Goal: Transaction & Acquisition: Purchase product/service

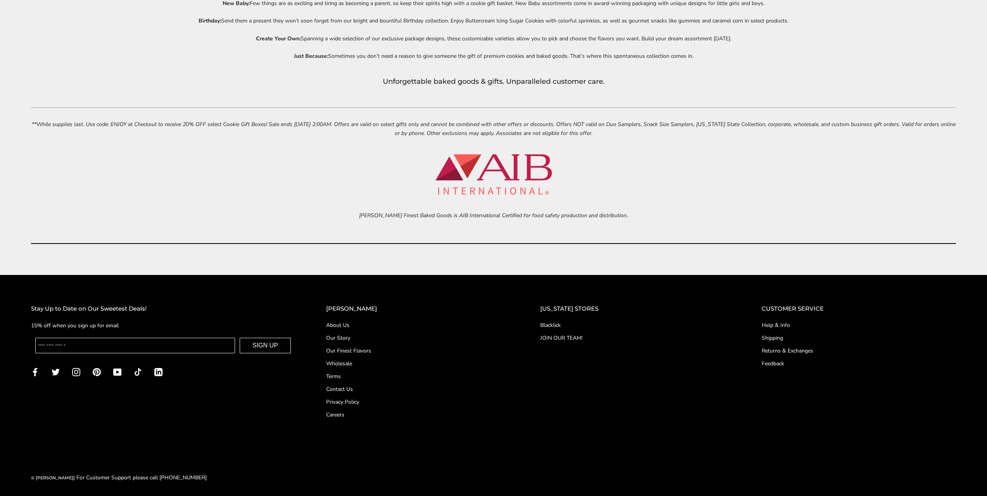
scroll to position [4027, 0]
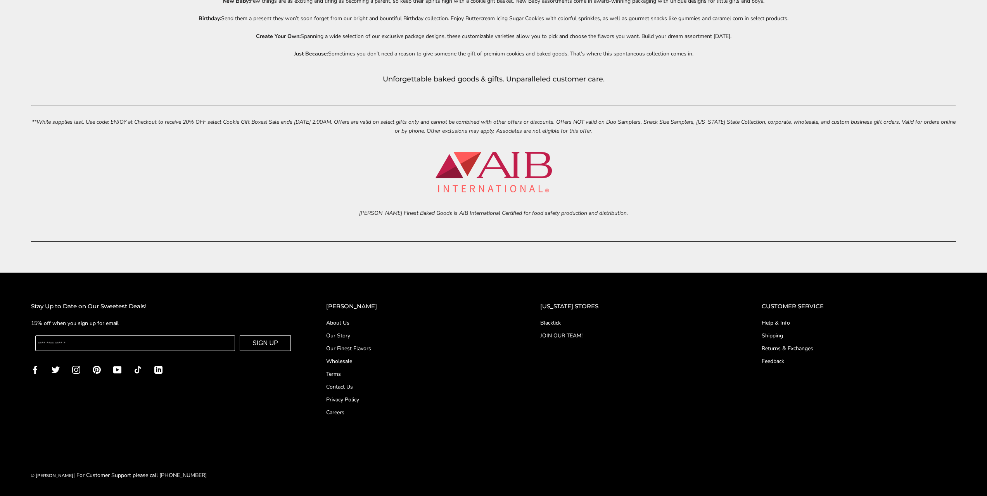
click at [802, 348] on link "Returns & Exchanges" at bounding box center [859, 348] width 194 height 8
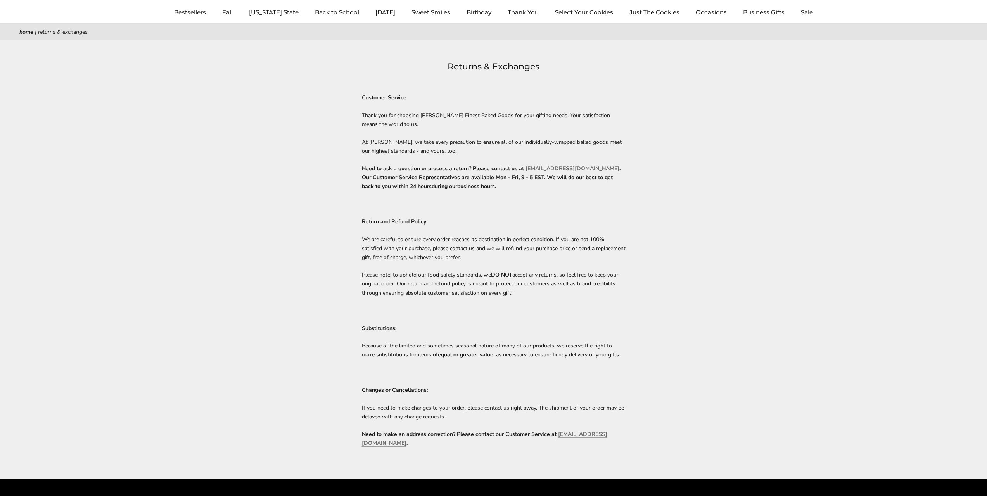
scroll to position [271, 0]
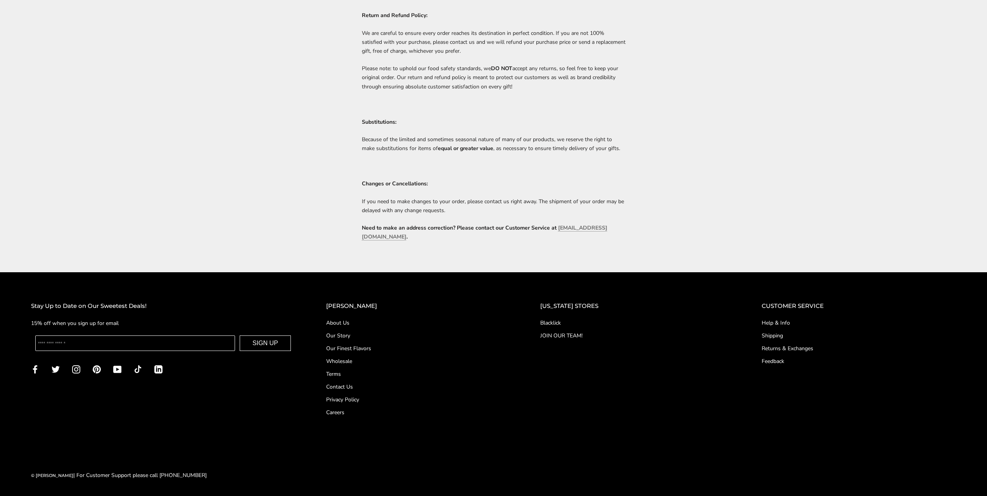
click at [771, 337] on link "Shipping" at bounding box center [859, 336] width 194 height 8
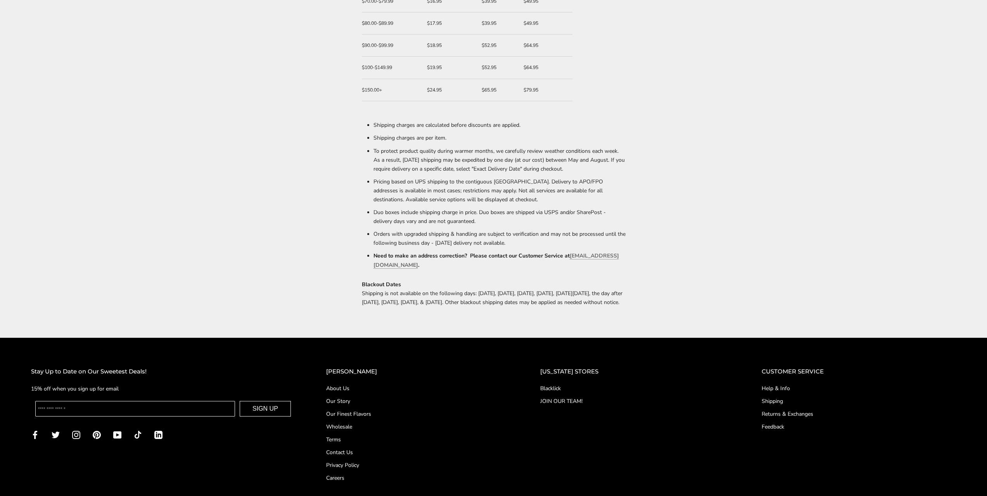
scroll to position [388, 0]
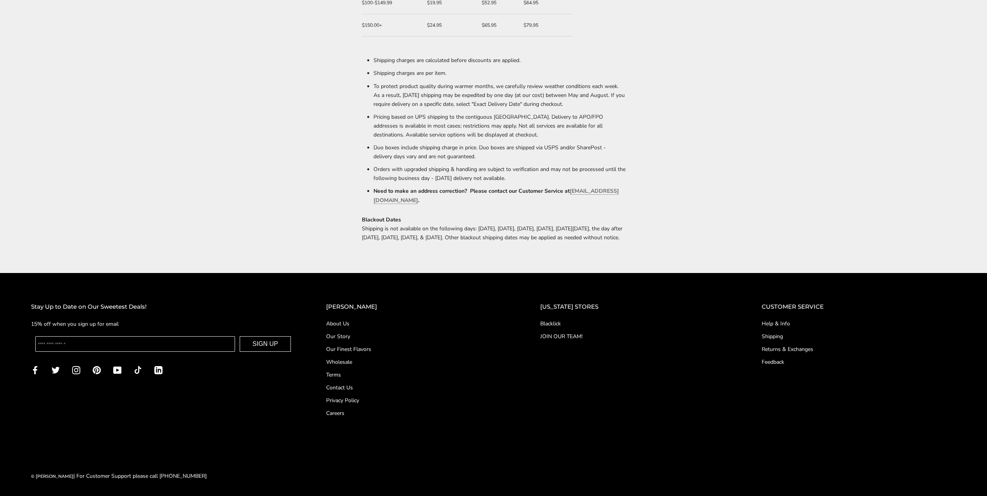
click at [778, 328] on link "Help & Info" at bounding box center [859, 324] width 194 height 8
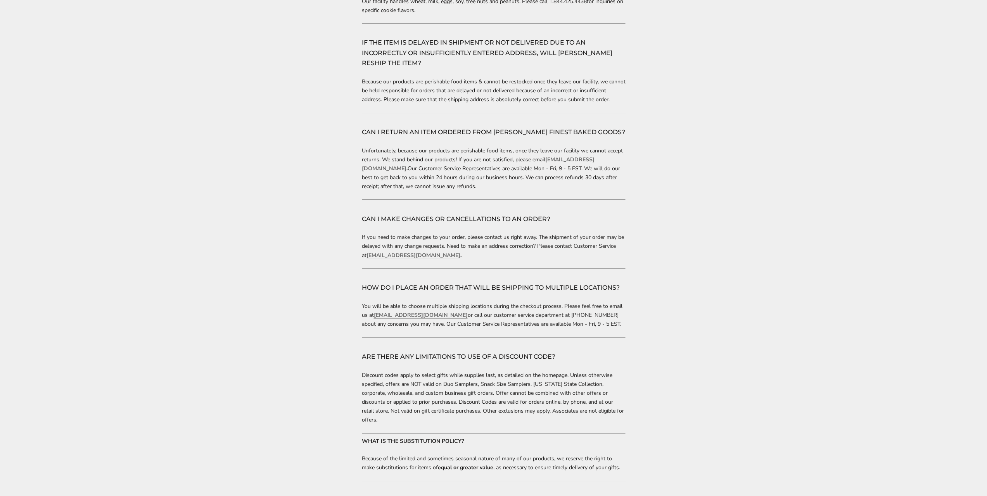
scroll to position [1507, 0]
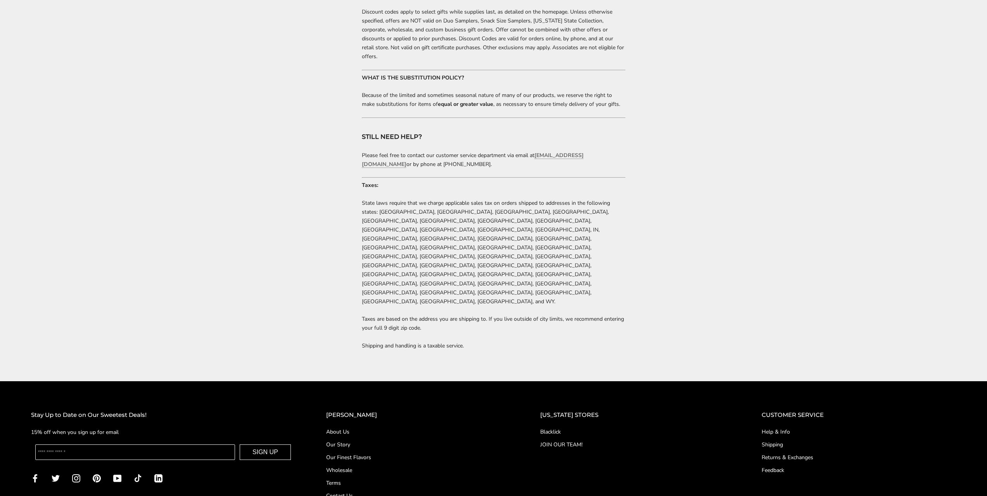
click at [360, 428] on link "About Us" at bounding box center [417, 432] width 183 height 8
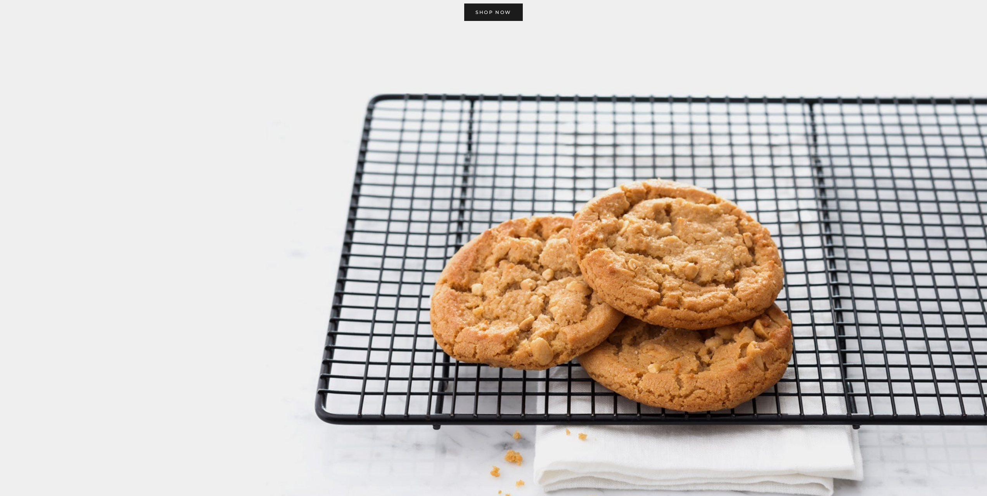
scroll to position [1407, 0]
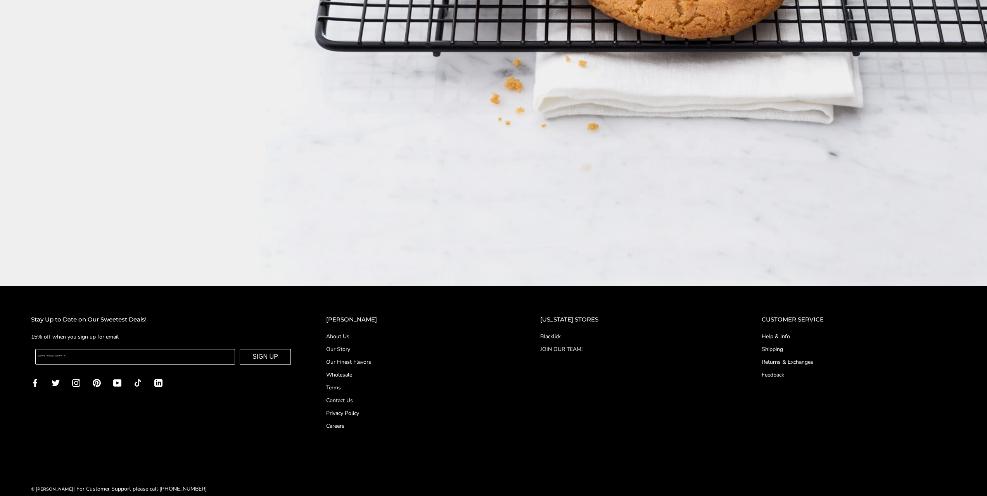
click at [358, 396] on link "Contact Us" at bounding box center [417, 400] width 183 height 8
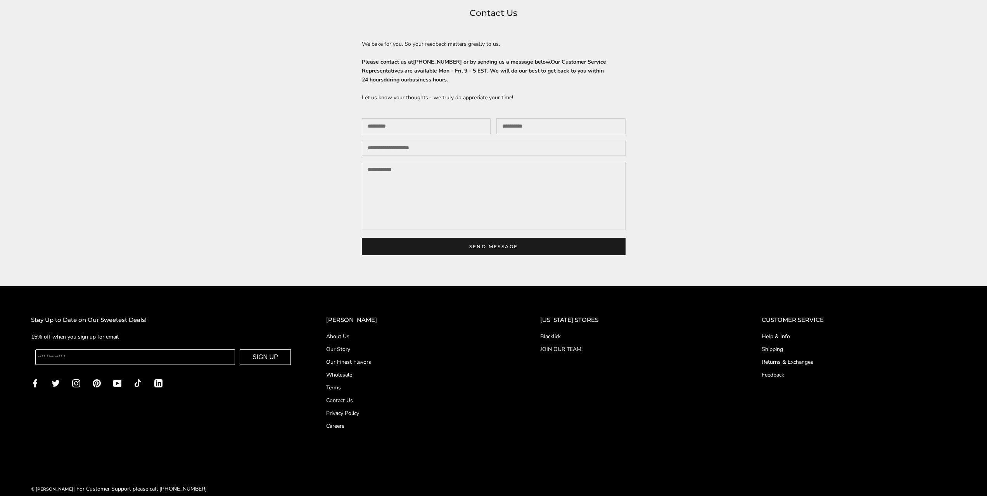
scroll to position [129, 0]
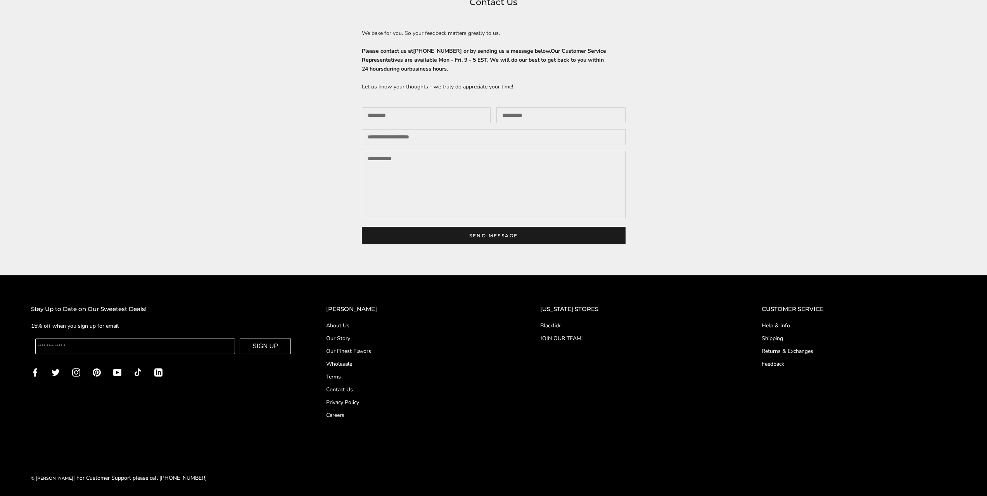
click at [770, 342] on link "Shipping" at bounding box center [859, 338] width 194 height 8
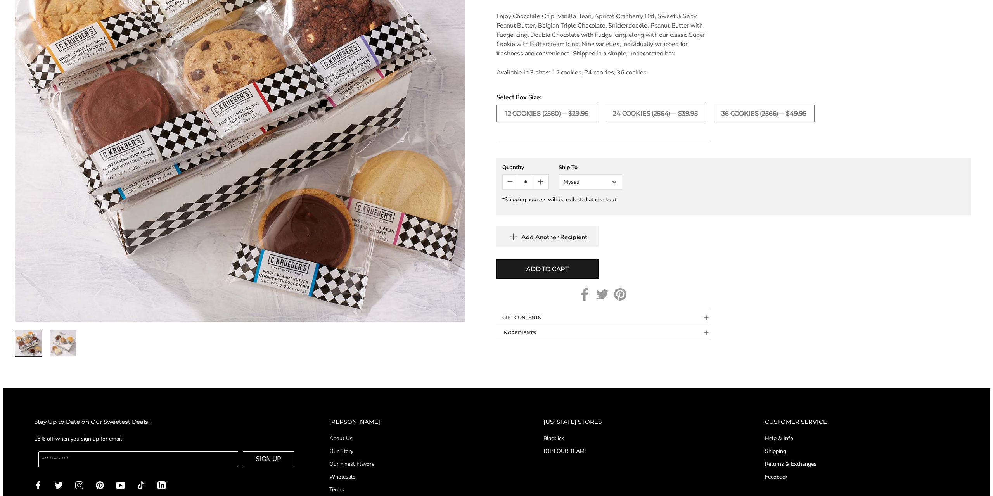
scroll to position [259, 0]
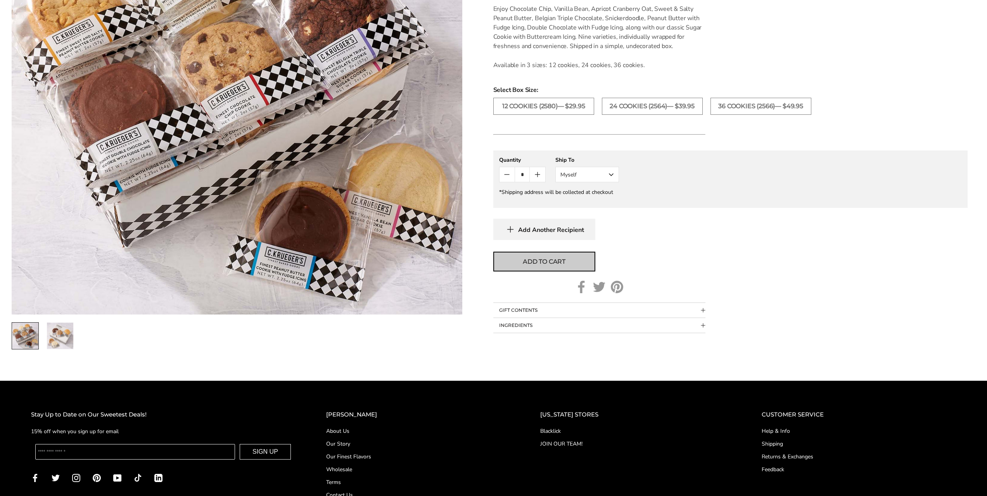
click at [557, 260] on span "Add to cart" at bounding box center [544, 261] width 43 height 9
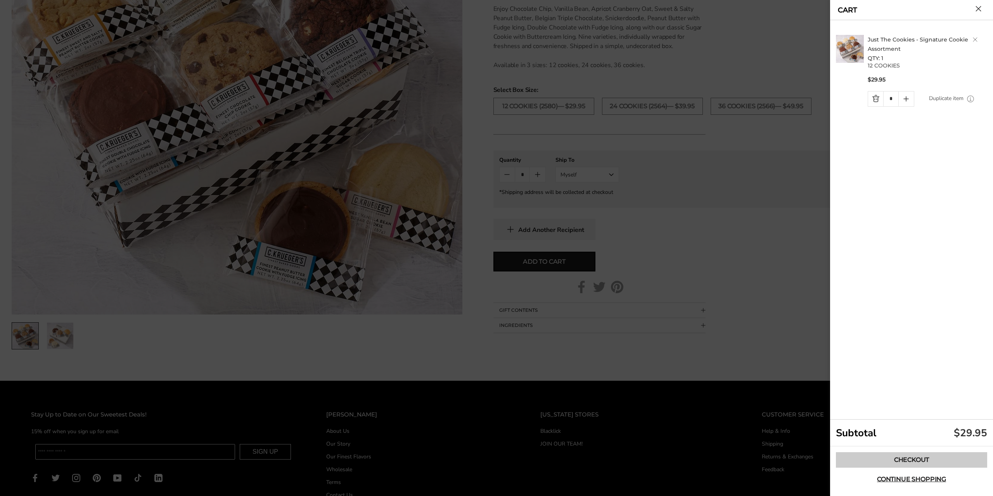
click at [907, 459] on link "Checkout" at bounding box center [911, 460] width 151 height 16
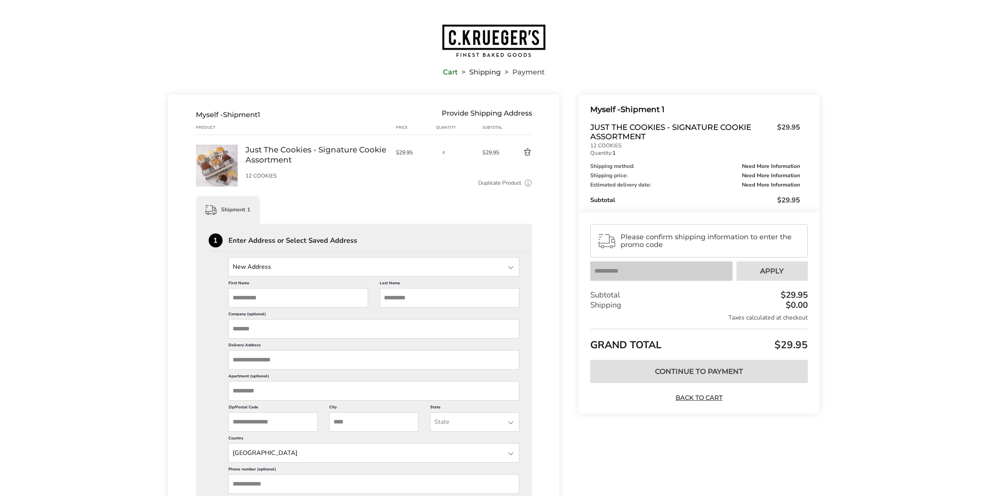
click at [664, 232] on div "Please confirm shipping information to enter the promo code" at bounding box center [698, 240] width 217 height 33
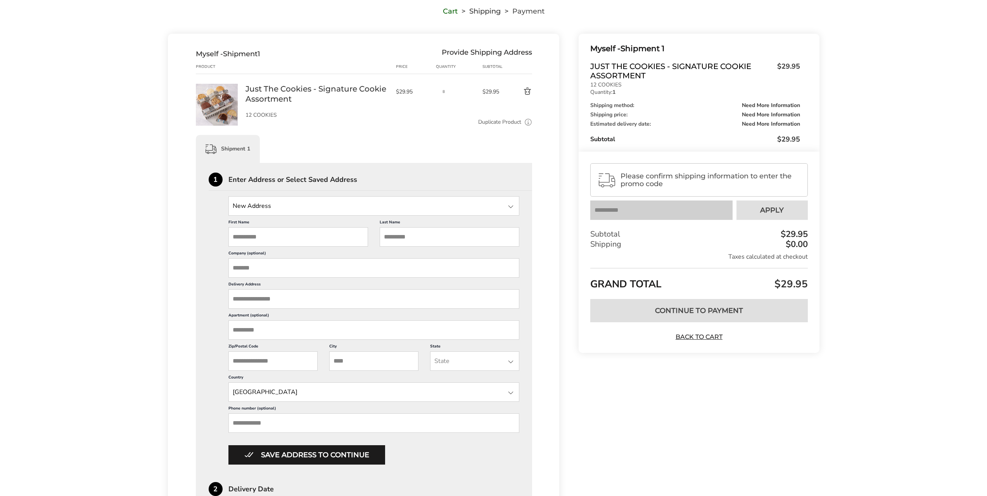
scroll to position [65, 0]
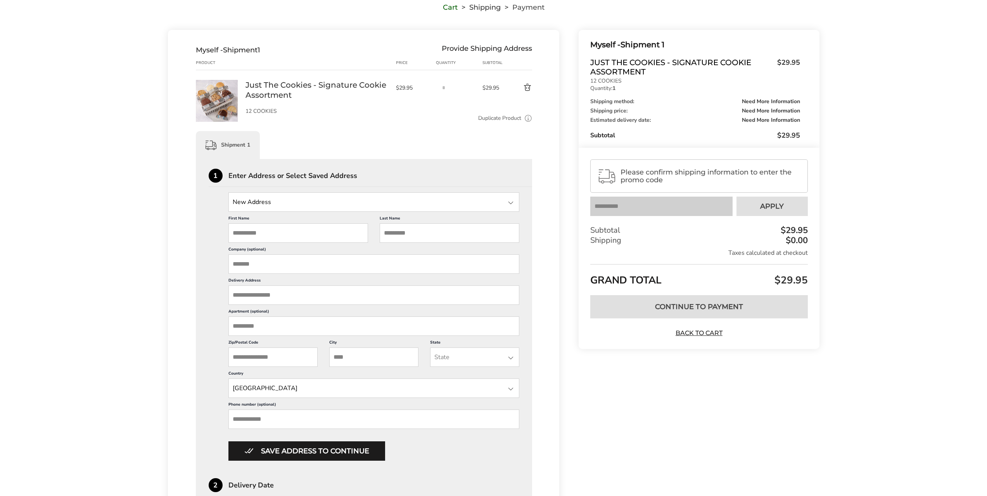
click at [263, 236] on input "First Name" at bounding box center [298, 232] width 140 height 19
type input "*******"
type input "****"
type input "**********"
click at [283, 313] on span "Gilbert AZ 85295" at bounding box center [292, 311] width 35 height 5
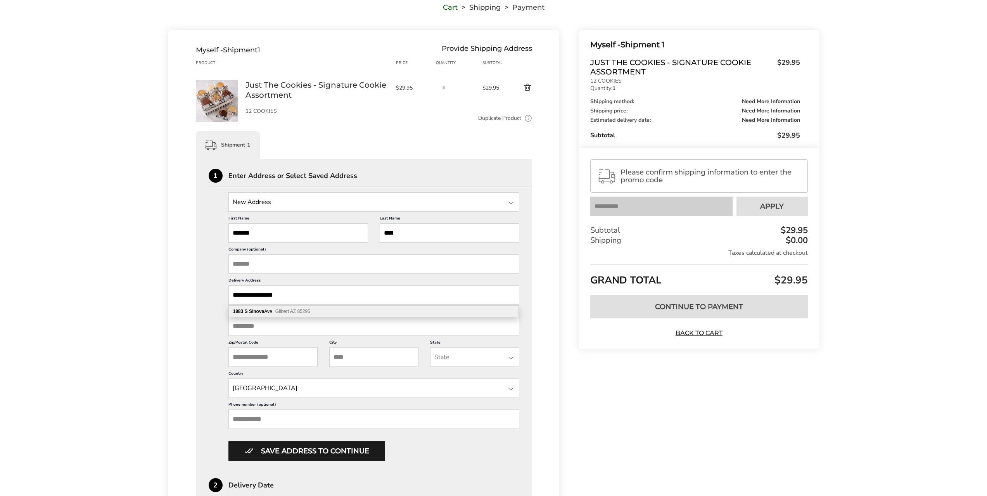
type input "**********"
type input "*******"
click at [271, 419] on input "Phone number (optional)" at bounding box center [373, 419] width 291 height 19
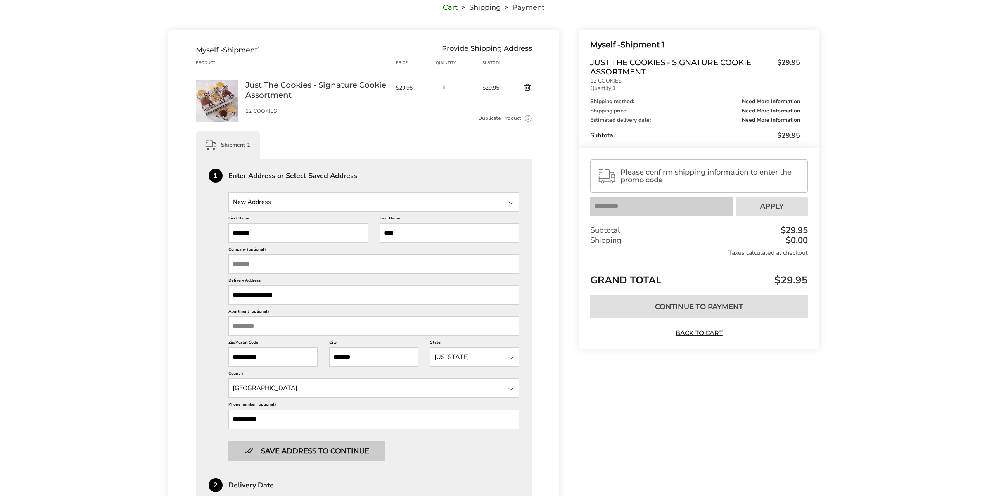
type input "**********"
click at [349, 455] on button "Save address to continue" at bounding box center [306, 450] width 157 height 19
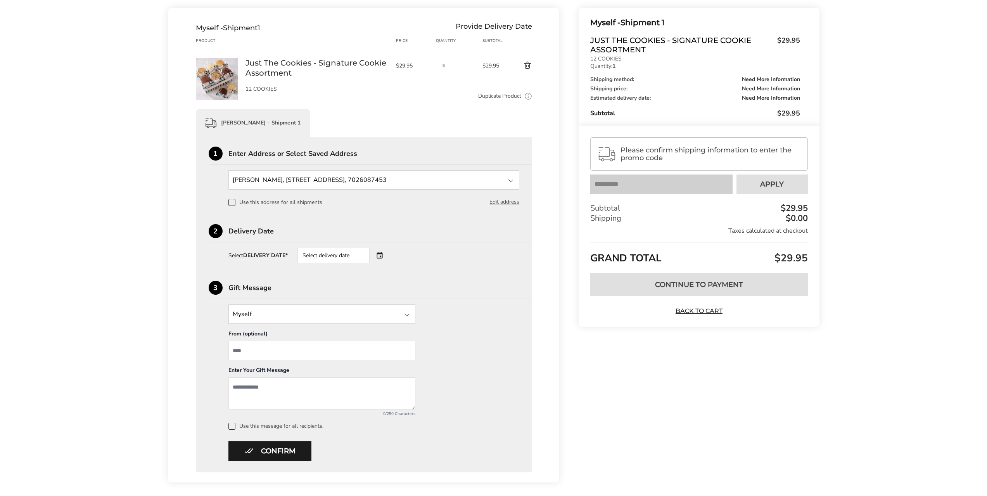
scroll to position [59, 0]
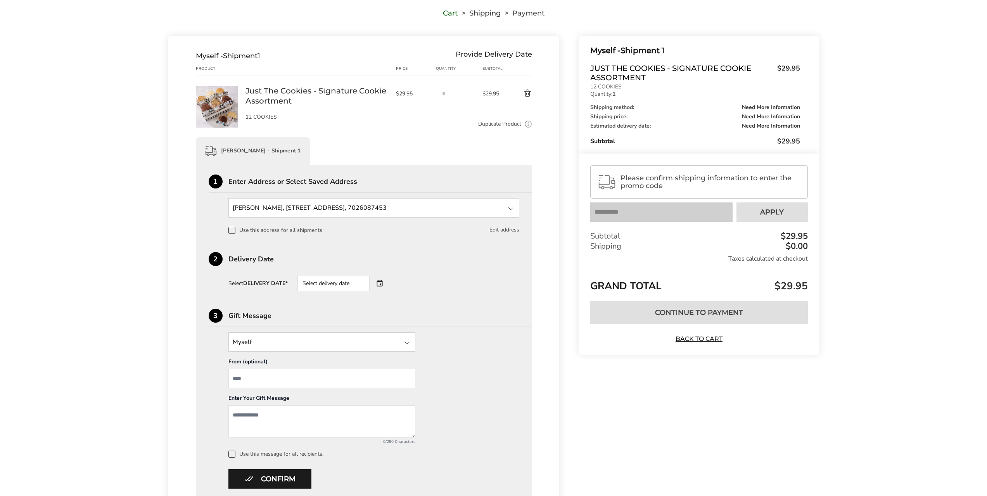
click at [684, 178] on span "Please confirm shipping information to enter the promo code" at bounding box center [710, 182] width 180 height 16
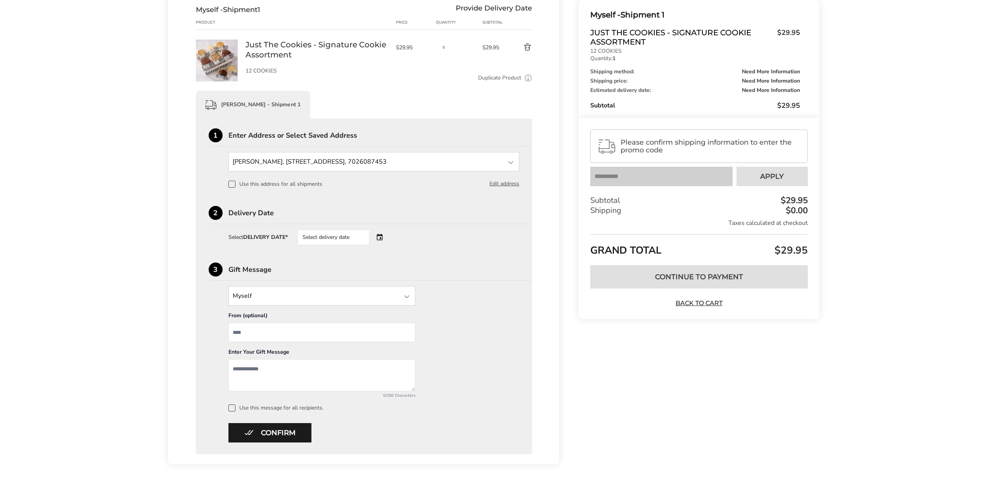
scroll to position [124, 0]
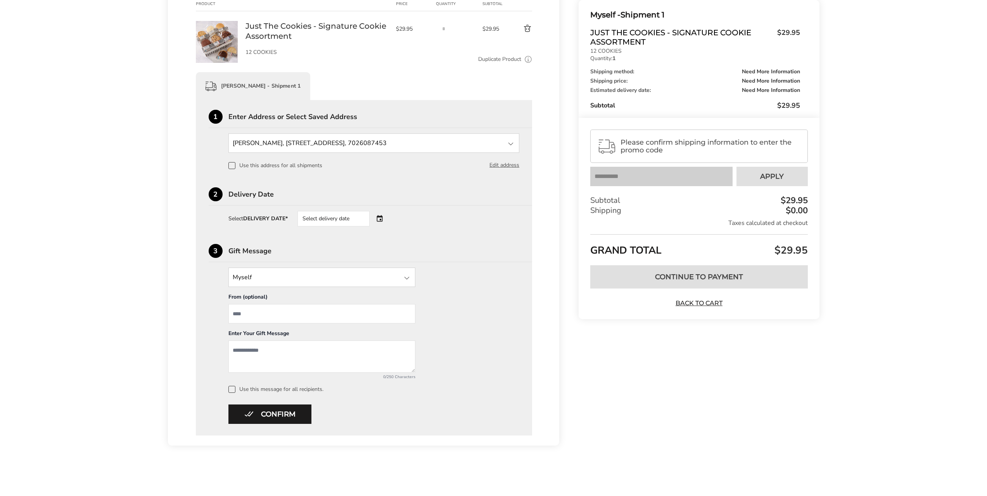
drag, startPoint x: 254, startPoint y: 411, endPoint x: 380, endPoint y: 375, distance: 131.1
click at [377, 380] on div "1 Enter Address or Select Saved Address Sarelle Pike, 1883 S Sinova Ave, Gilber…" at bounding box center [364, 267] width 337 height 335
click at [359, 219] on div "Select delivery date" at bounding box center [333, 219] width 72 height 16
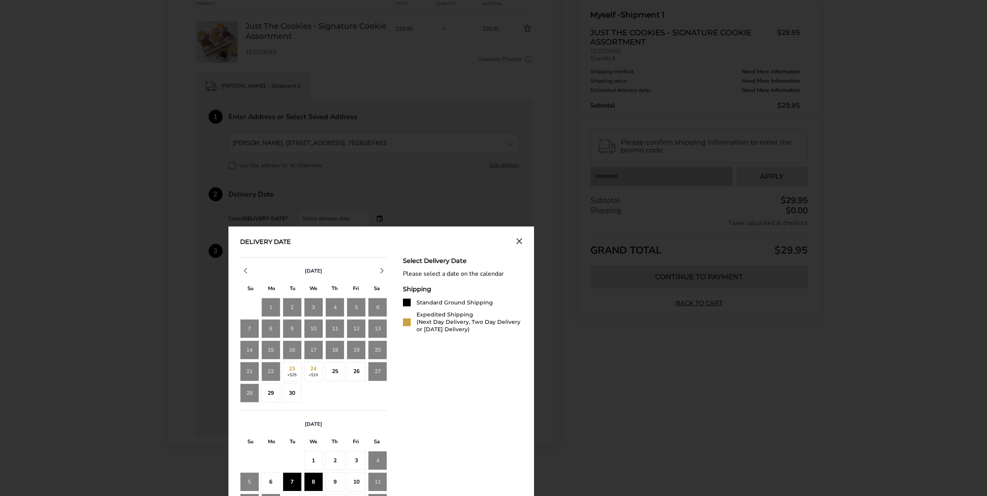
click at [313, 479] on div "8" at bounding box center [313, 481] width 19 height 19
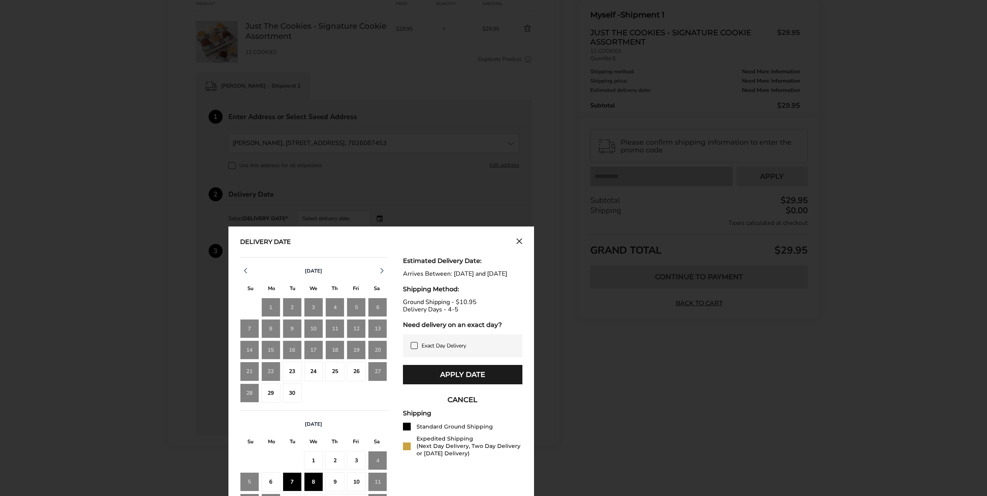
click at [473, 381] on button "Apply Date" at bounding box center [462, 374] width 119 height 19
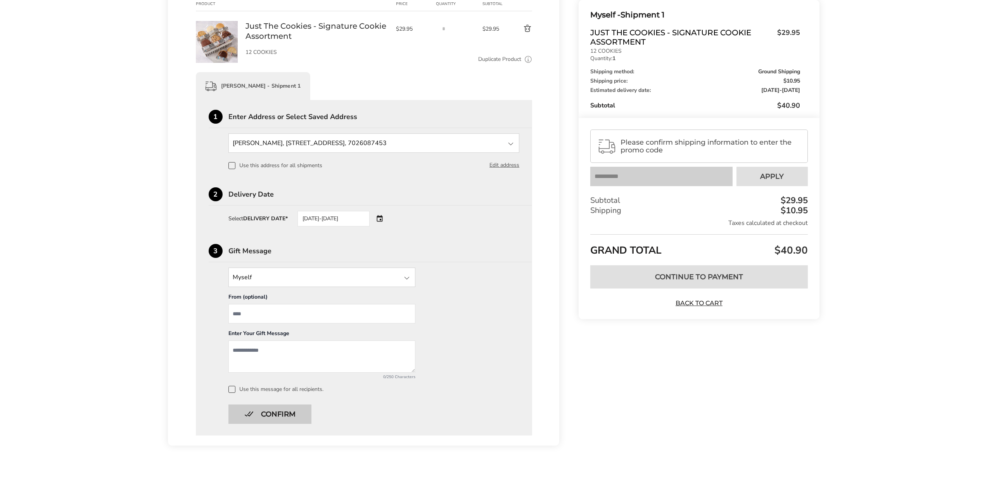
click at [294, 409] on button "Confirm" at bounding box center [269, 413] width 83 height 19
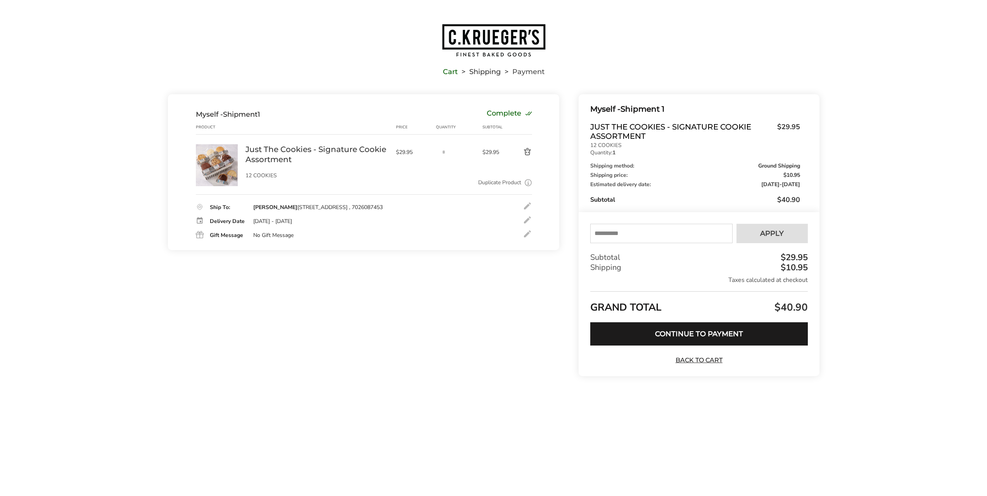
scroll to position [0, 0]
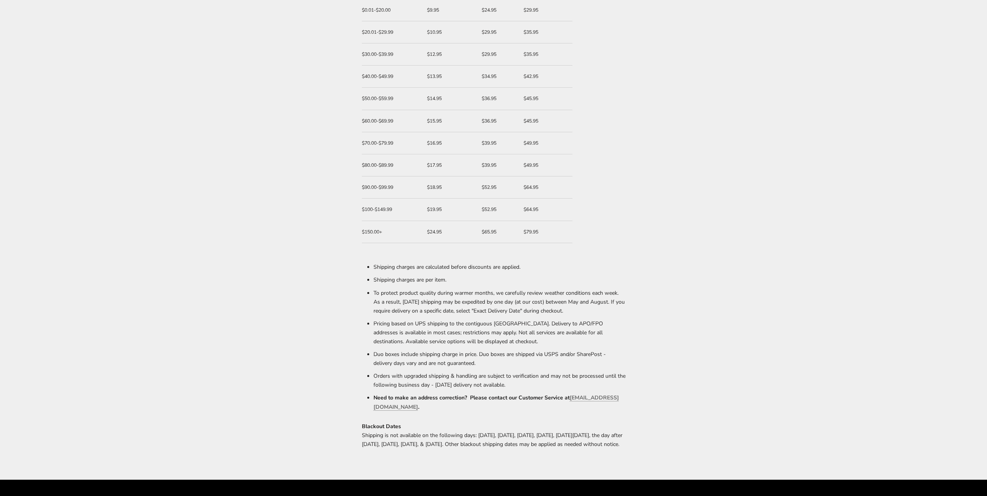
scroll to position [194, 0]
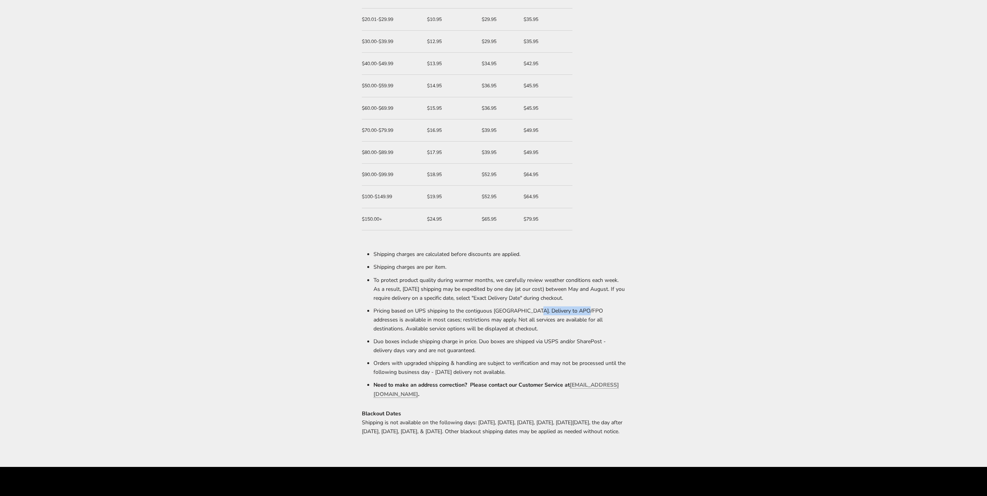
drag, startPoint x: 579, startPoint y: 311, endPoint x: 529, endPoint y: 309, distance: 50.5
click at [529, 309] on li "Pricing based on UPS shipping to the contiguous United States. Delivery to APO/…" at bounding box center [499, 319] width 252 height 31
copy li "Delivery to APO/FPO"
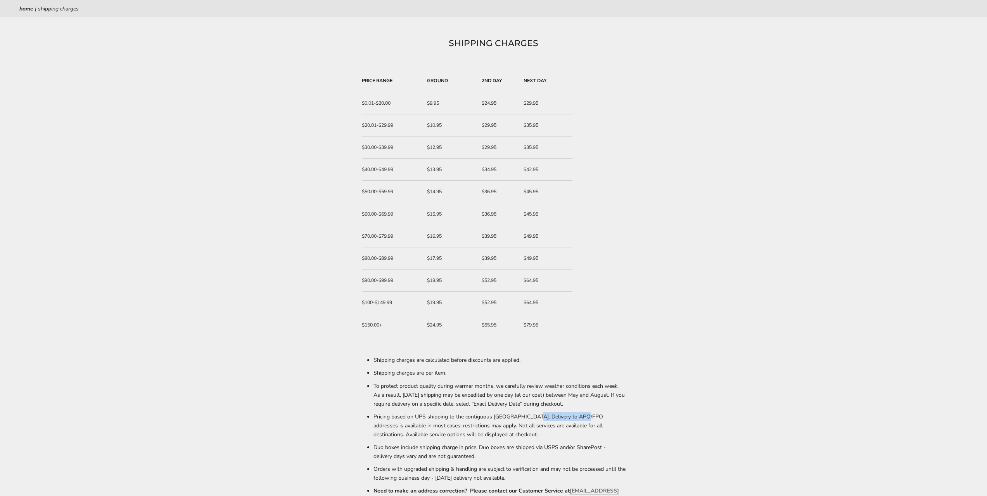
scroll to position [65, 0]
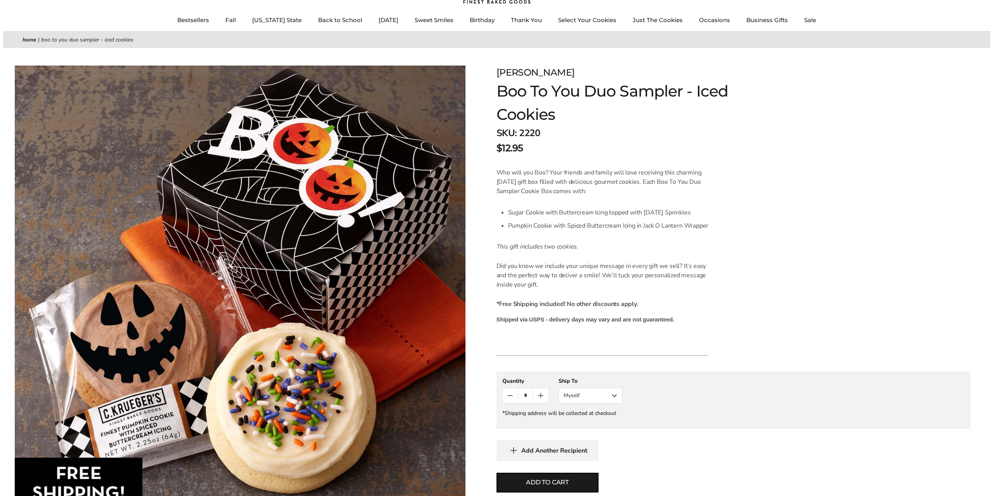
scroll to position [129, 0]
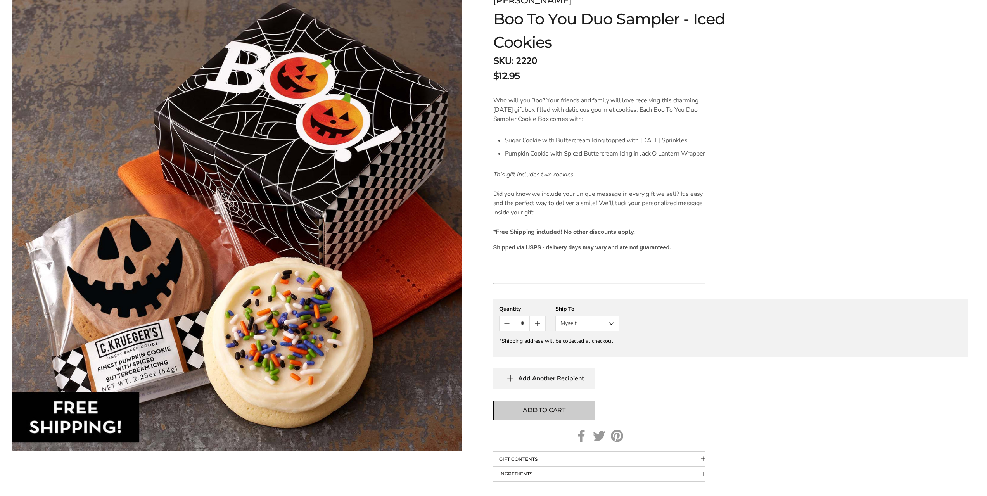
click at [543, 411] on span "Add to cart" at bounding box center [544, 410] width 43 height 9
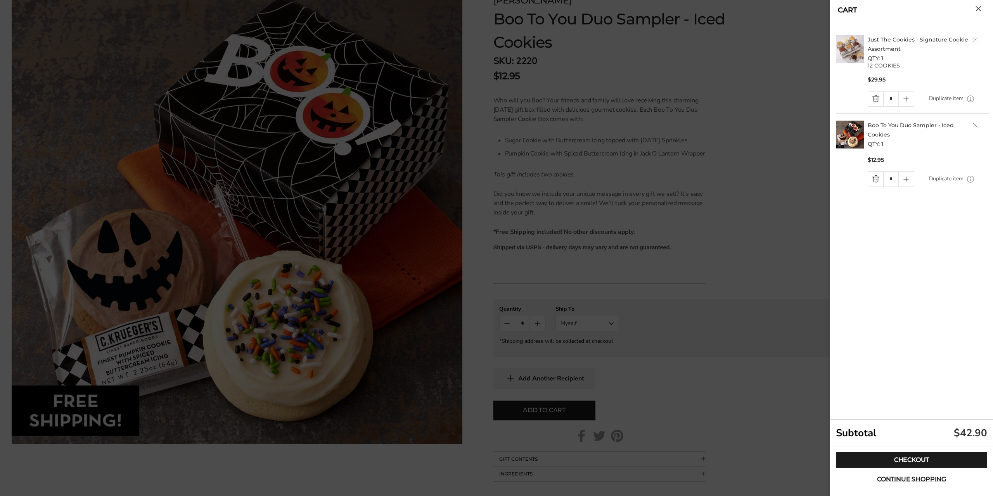
click at [875, 100] on link "Quantity minus button" at bounding box center [875, 99] width 15 height 15
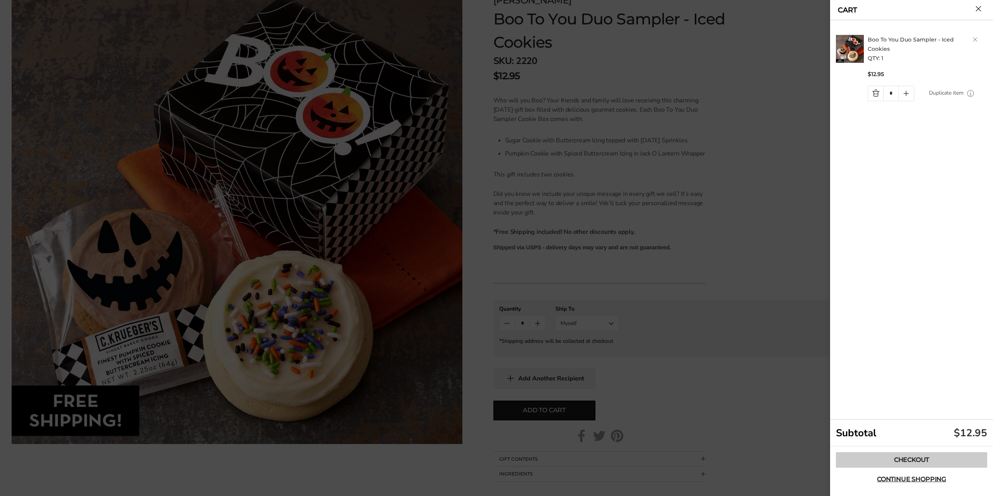
click at [913, 460] on link "Checkout" at bounding box center [911, 460] width 151 height 16
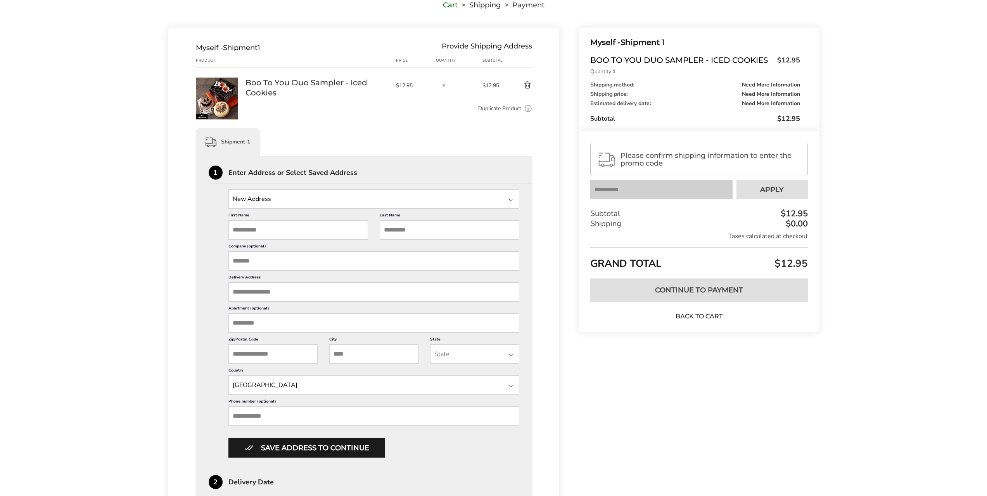
scroll to position [129, 0]
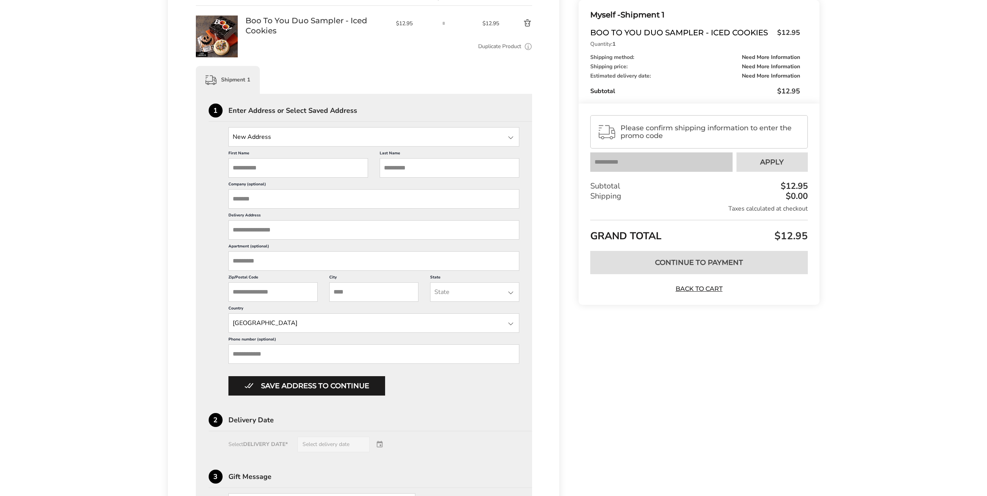
click at [296, 138] on input "State" at bounding box center [373, 136] width 291 height 19
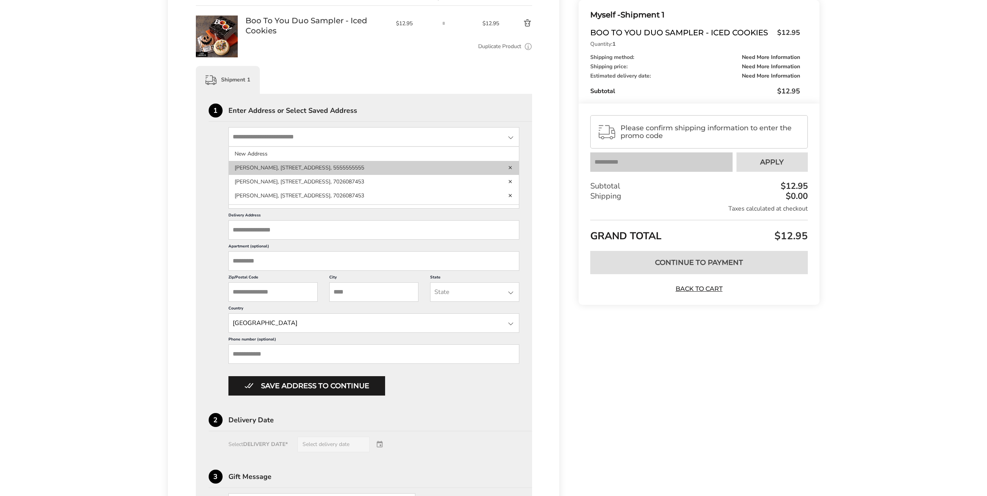
click at [299, 168] on li "Sarelle Pike, 1883 S Sinova Ave, Gilbert, AZ, 85295-3438, United States, 555555…" at bounding box center [374, 168] width 290 height 14
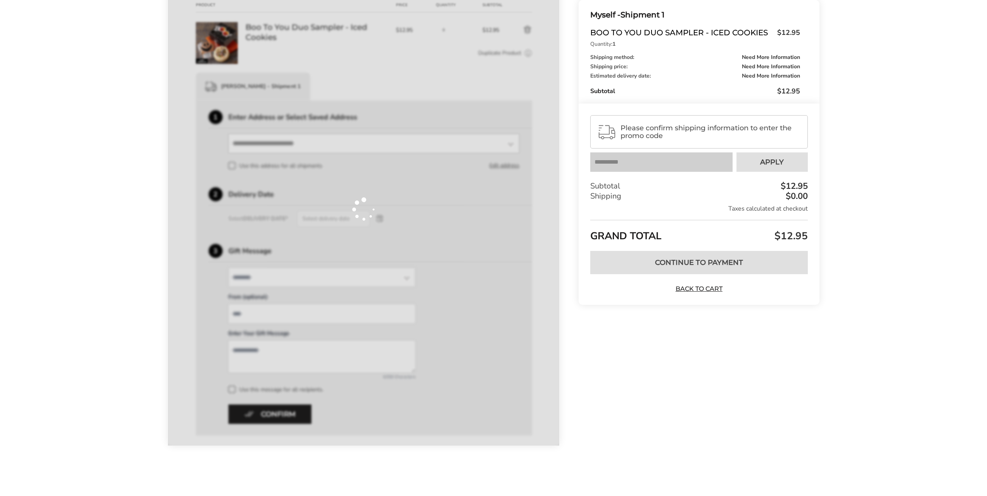
scroll to position [123, 0]
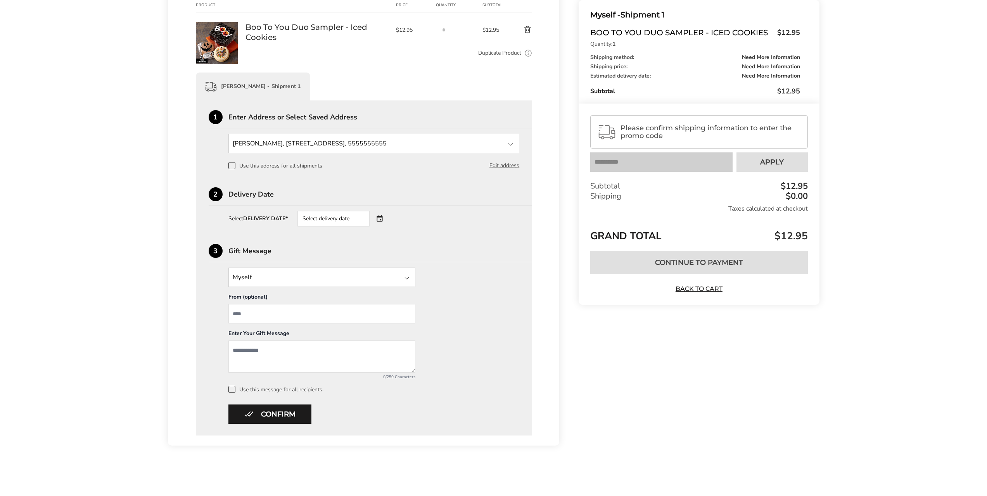
click at [380, 214] on div "Select delivery date" at bounding box center [344, 219] width 94 height 16
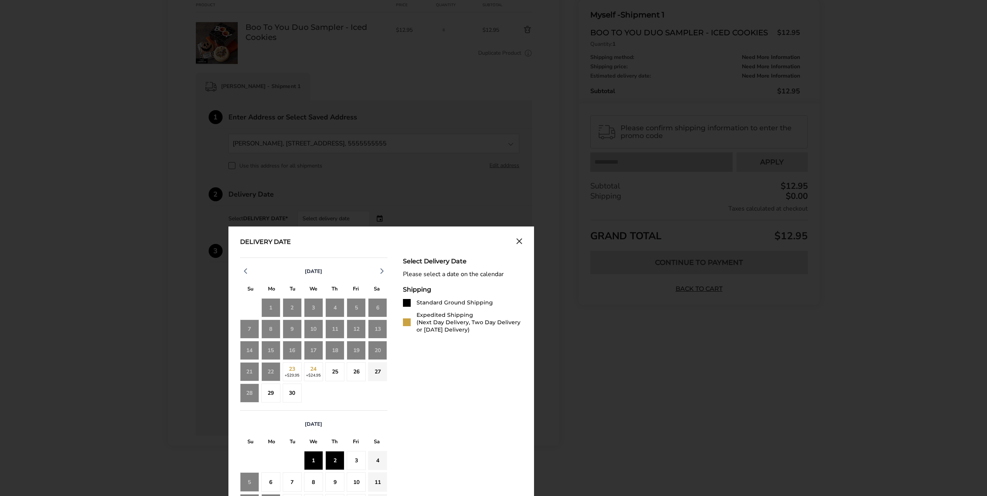
click at [330, 458] on div "2" at bounding box center [334, 460] width 19 height 19
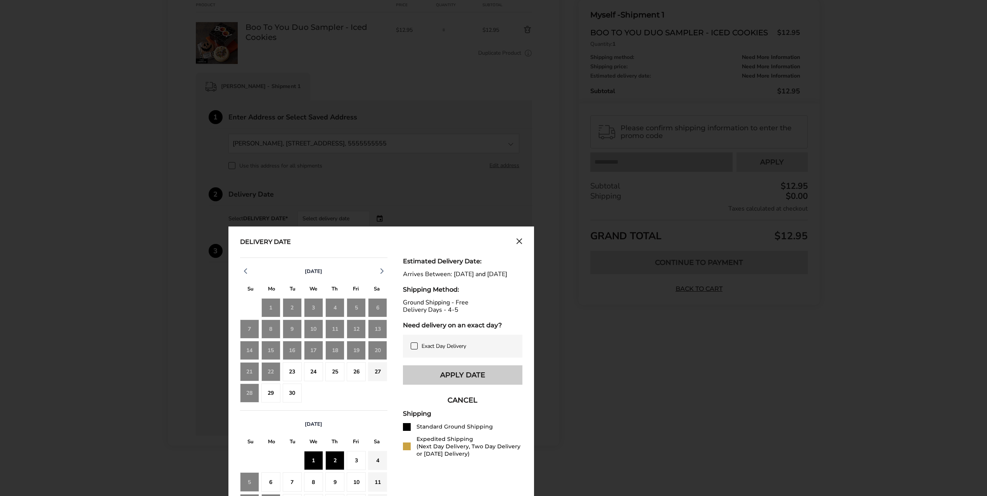
click at [445, 378] on button "Apply Date" at bounding box center [462, 374] width 119 height 19
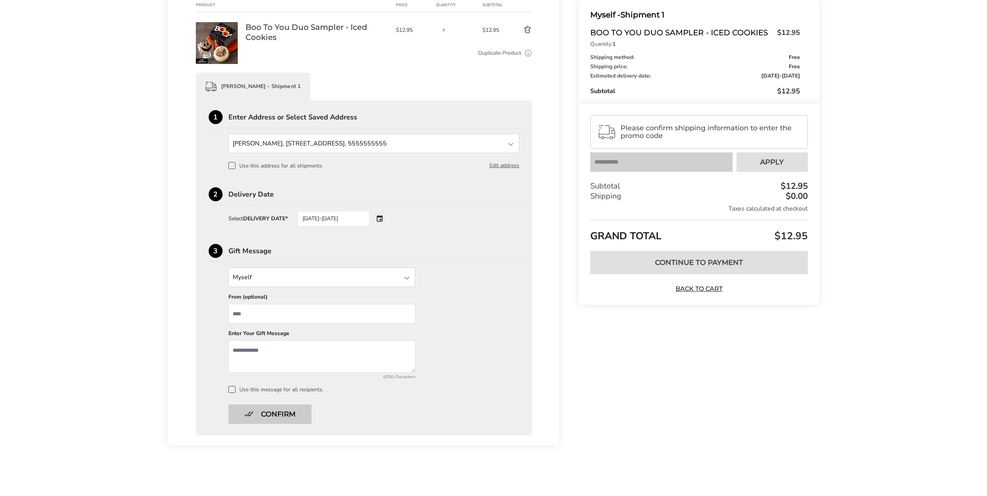
click at [297, 418] on button "Confirm" at bounding box center [269, 413] width 83 height 19
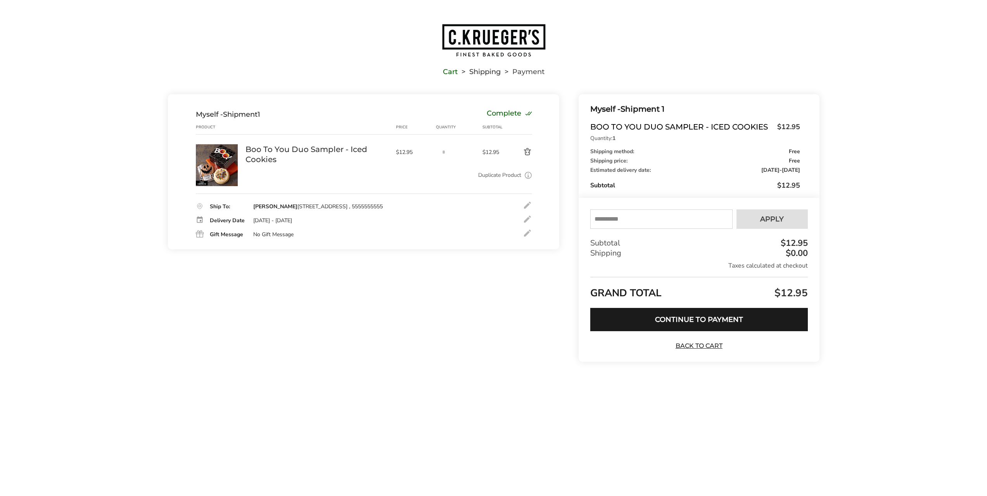
drag, startPoint x: 801, startPoint y: 161, endPoint x: 791, endPoint y: 153, distance: 13.3
click at [791, 153] on div "Myself - Shipment 1 Boo To You Duo Sampler - Iced Cookies $12.95 Quantity: 1 Sh…" at bounding box center [698, 150] width 217 height 95
click at [612, 152] on div "Shipping method: Free" at bounding box center [694, 151] width 209 height 5
drag, startPoint x: 590, startPoint y: 152, endPoint x: 799, endPoint y: 162, distance: 208.8
click at [799, 162] on div "Shipping method: Free Shipping price: Free Estimated delivery date: Oct 1, 2025…" at bounding box center [694, 161] width 209 height 24
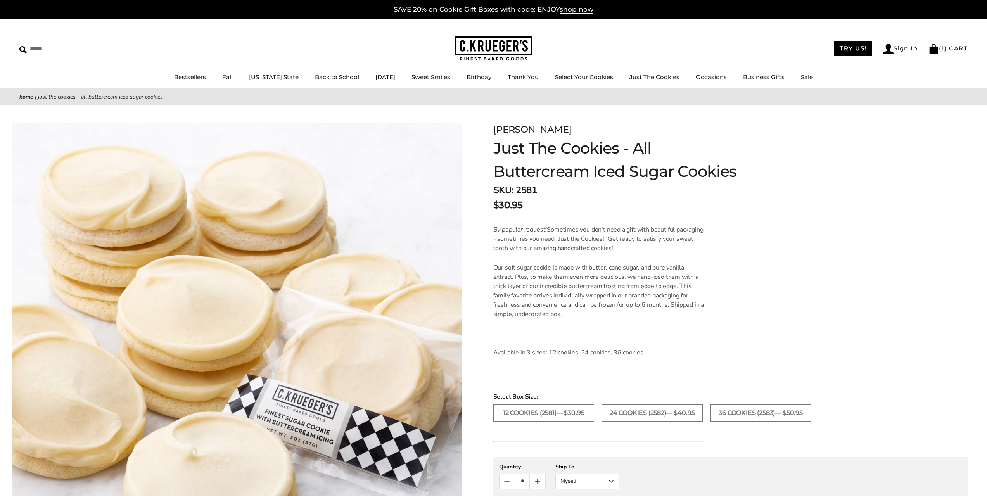
scroll to position [65, 0]
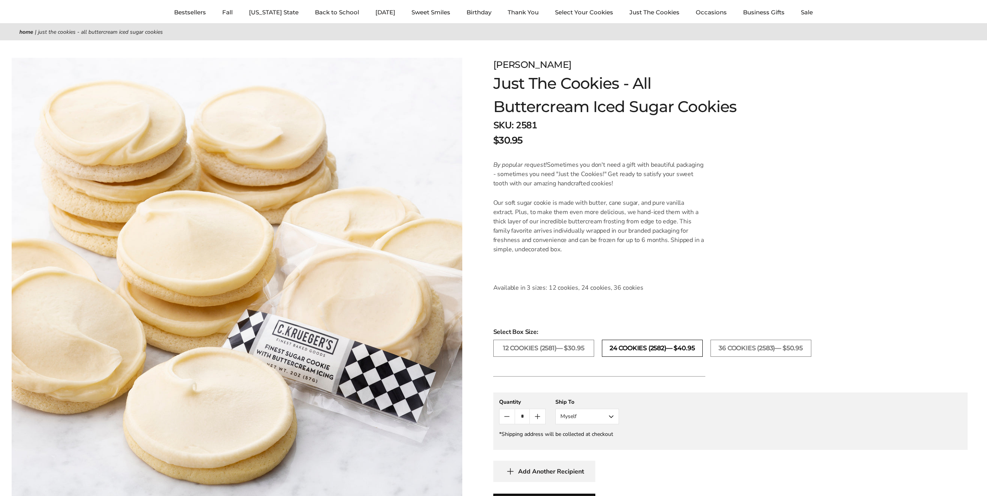
click at [638, 346] on label "24 COOKIES (2582)— $40.95" at bounding box center [652, 348] width 101 height 17
click at [733, 344] on label "36 COOKIES (2583)— $50.95" at bounding box center [760, 348] width 101 height 17
drag, startPoint x: 521, startPoint y: 128, endPoint x: 538, endPoint y: 129, distance: 17.5
click at [537, 128] on span "2583" at bounding box center [526, 125] width 21 height 12
drag, startPoint x: 771, startPoint y: 168, endPoint x: 836, endPoint y: 72, distance: 116.5
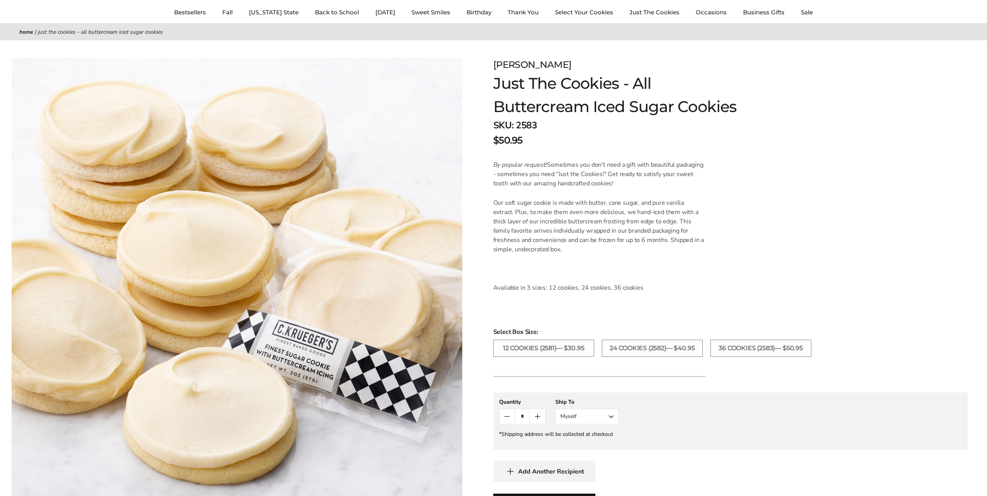
click at [829, 79] on form "[PERSON_NAME] Just The Cookies - All Buttercream Iced Sugar Cookies SKU: 2583 $…" at bounding box center [730, 316] width 474 height 517
click at [562, 349] on label "12 COOKIES (2581)— $30.95" at bounding box center [543, 348] width 101 height 17
click at [871, 162] on form "C.KRUEGER'S Just The Cookies - All Buttercream Iced Sugar Cookies SKU: 2581 $30…" at bounding box center [730, 316] width 474 height 517
click at [665, 349] on label "24 COOKIES (2582)— $40.95" at bounding box center [652, 348] width 101 height 17
click at [556, 347] on label "12 COOKIES (2581)— $30.95" at bounding box center [543, 348] width 101 height 17
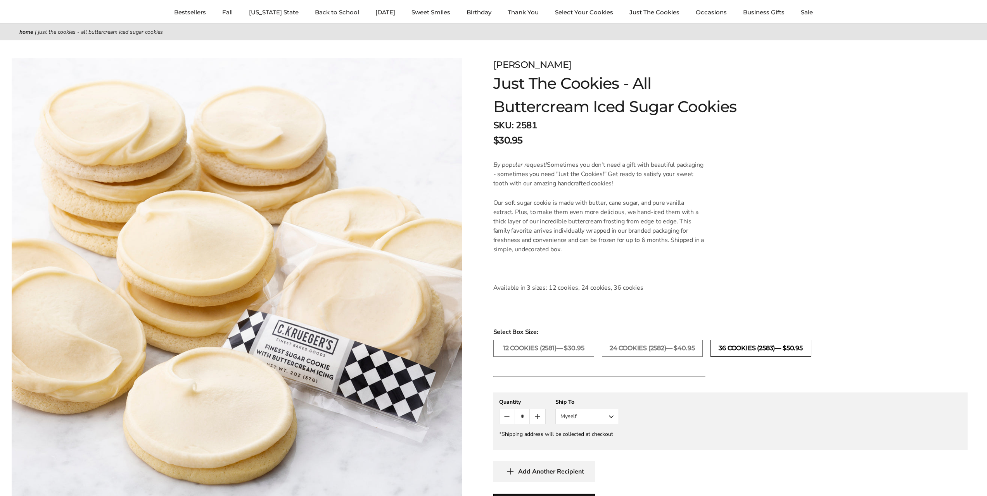
click at [736, 346] on label "36 COOKIES (2583)— $50.95" at bounding box center [760, 348] width 101 height 17
click at [667, 348] on label "24 COOKIES (2582)— $40.95" at bounding box center [652, 348] width 101 height 17
click at [557, 346] on label "12 COOKIES (2581)— $30.95" at bounding box center [543, 348] width 101 height 17
click at [753, 346] on label "36 COOKIES (2583)— $50.95" at bounding box center [760, 348] width 101 height 17
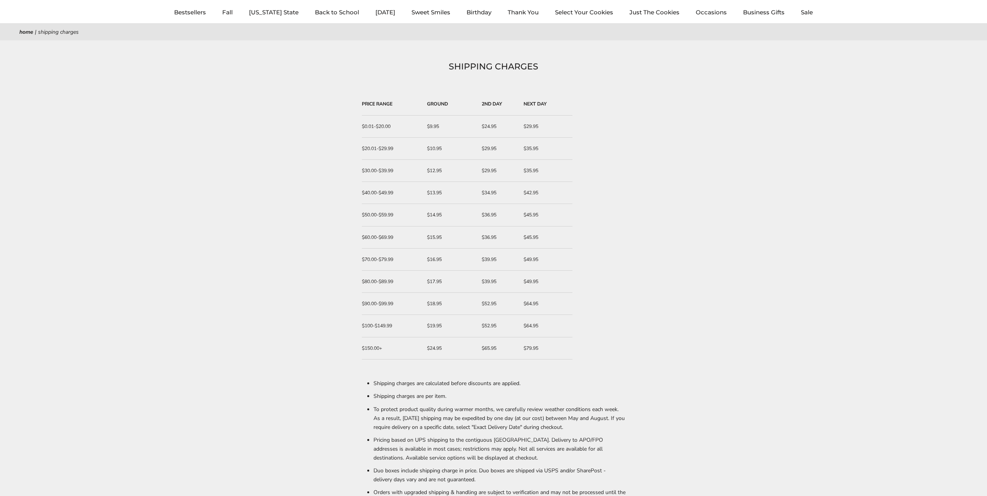
click at [550, 441] on li "Pricing based on UPS shipping to the contiguous [GEOGRAPHIC_DATA]. Delivery to …" at bounding box center [499, 449] width 252 height 31
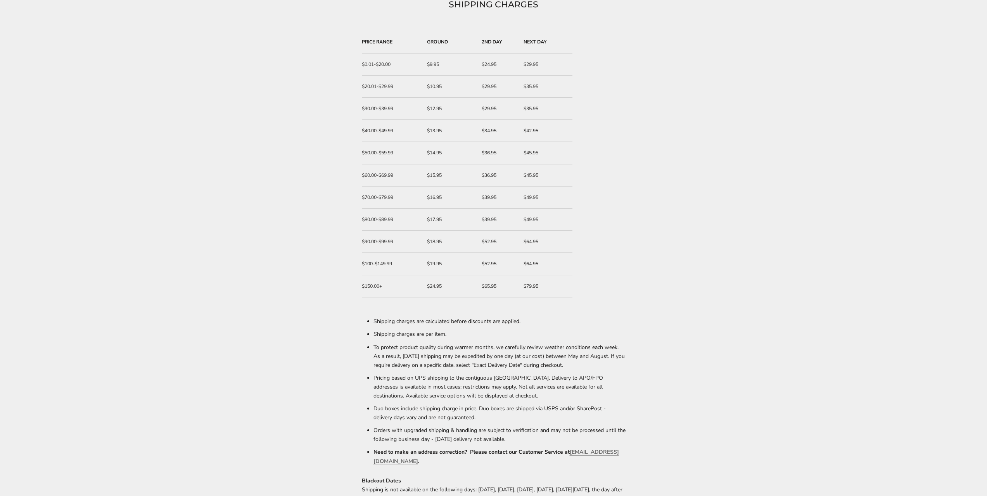
scroll to position [129, 0]
drag, startPoint x: 525, startPoint y: 377, endPoint x: 465, endPoint y: 377, distance: 60.1
click at [465, 377] on li "Pricing based on UPS shipping to the contiguous United States. Delivery to APO/…" at bounding box center [499, 384] width 252 height 31
copy li "contiguous United States"
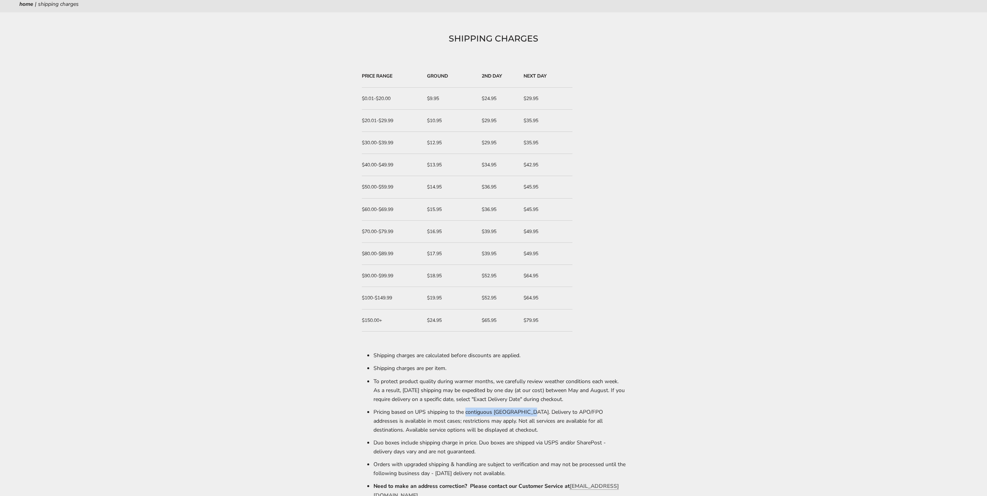
scroll to position [65, 0]
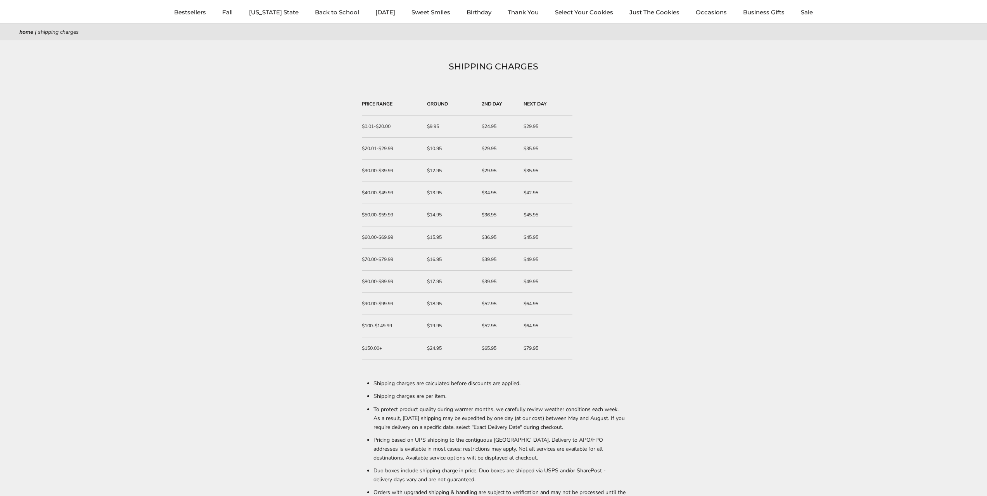
click at [493, 216] on td "$36.95" at bounding box center [498, 215] width 41 height 22
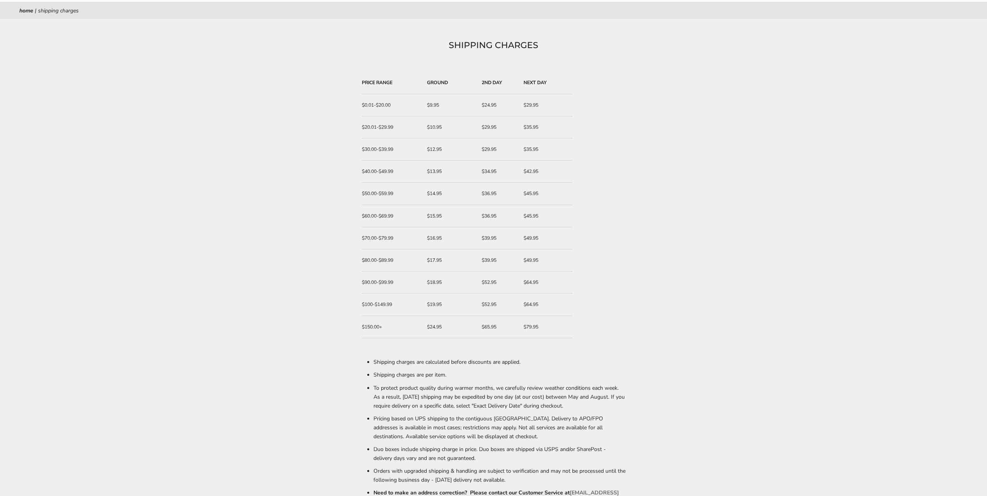
scroll to position [0, 0]
